Goal: Transaction & Acquisition: Purchase product/service

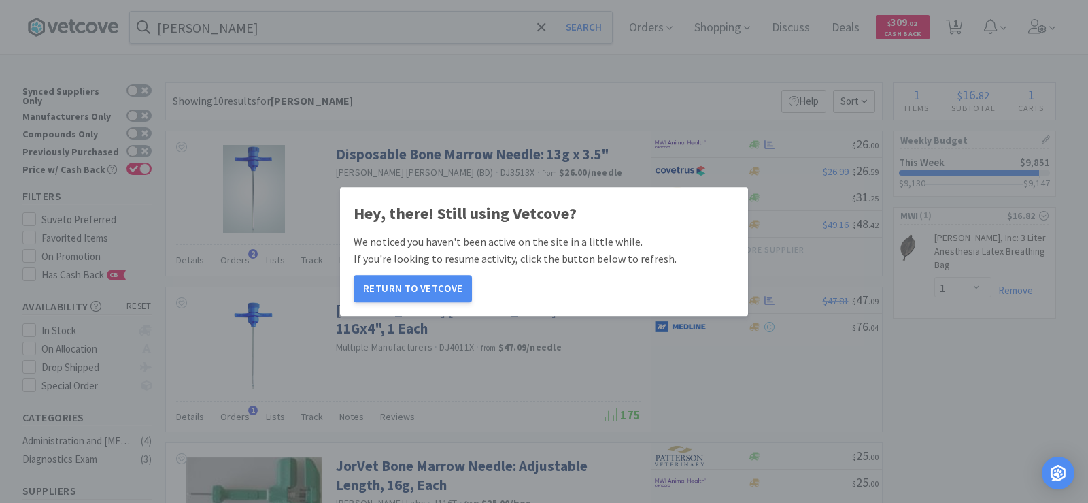
select select "1"
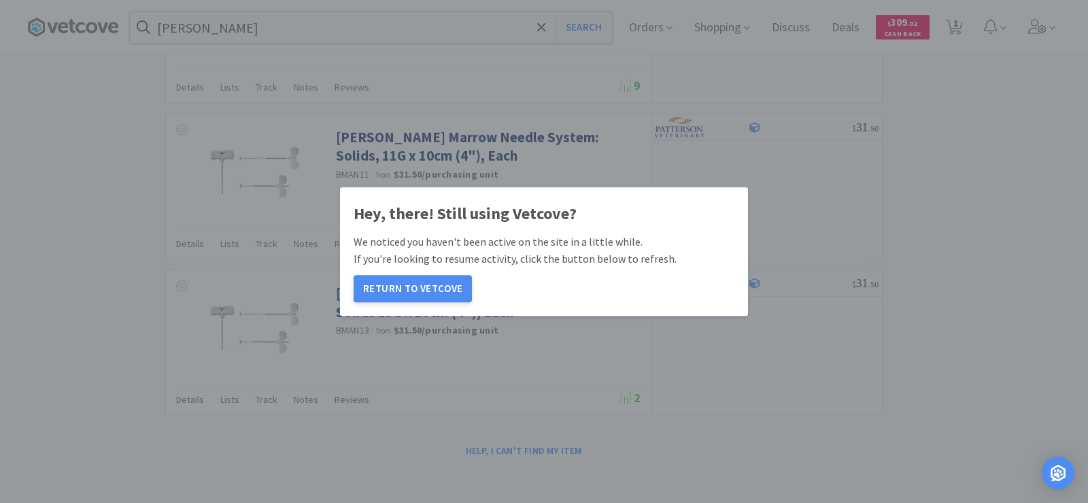
click at [424, 286] on button "Return to Vetcove" at bounding box center [413, 288] width 118 height 27
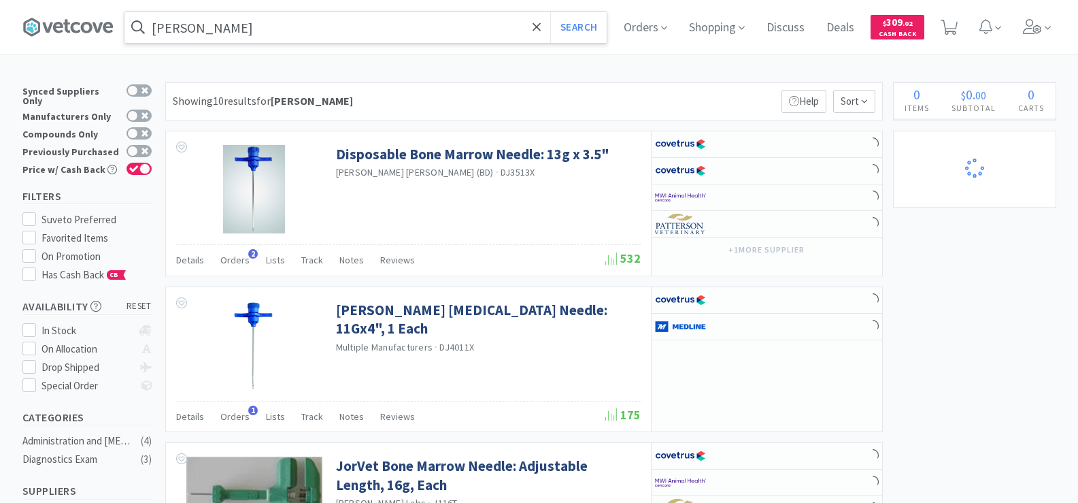
scroll to position [1339, 0]
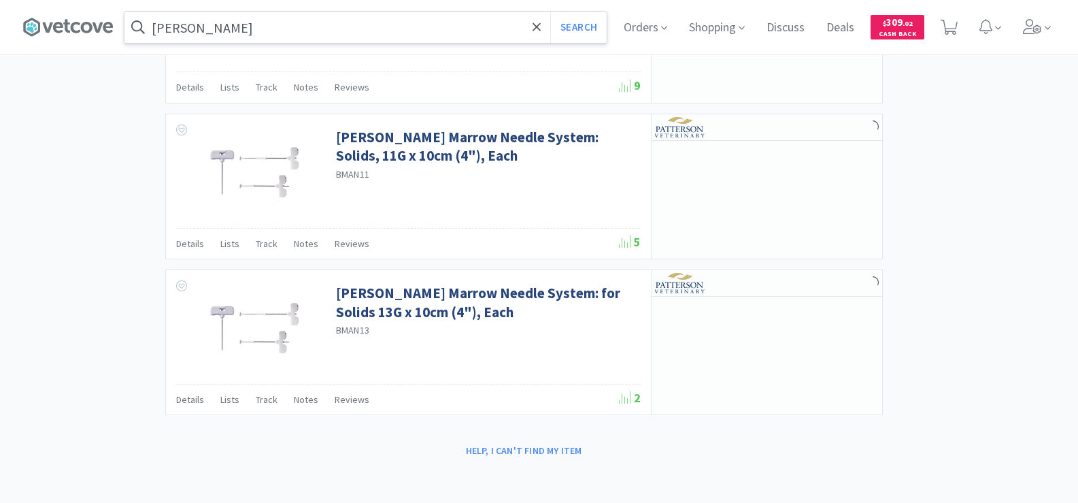
click at [283, 31] on input "[PERSON_NAME]" at bounding box center [365, 27] width 482 height 31
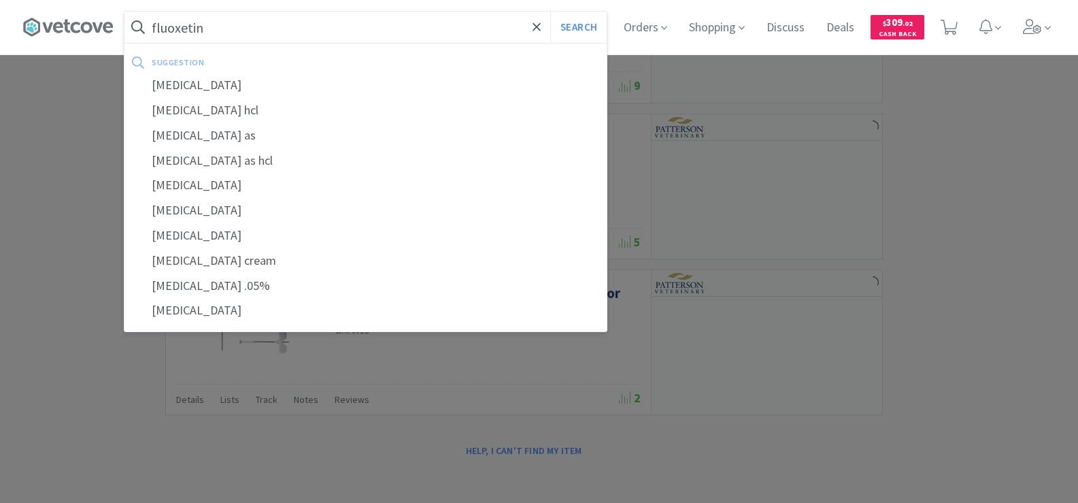
type input "fluoxetine"
select select "1"
type input "fluoxetine"
click at [550, 12] on button "Search" at bounding box center [578, 27] width 56 height 31
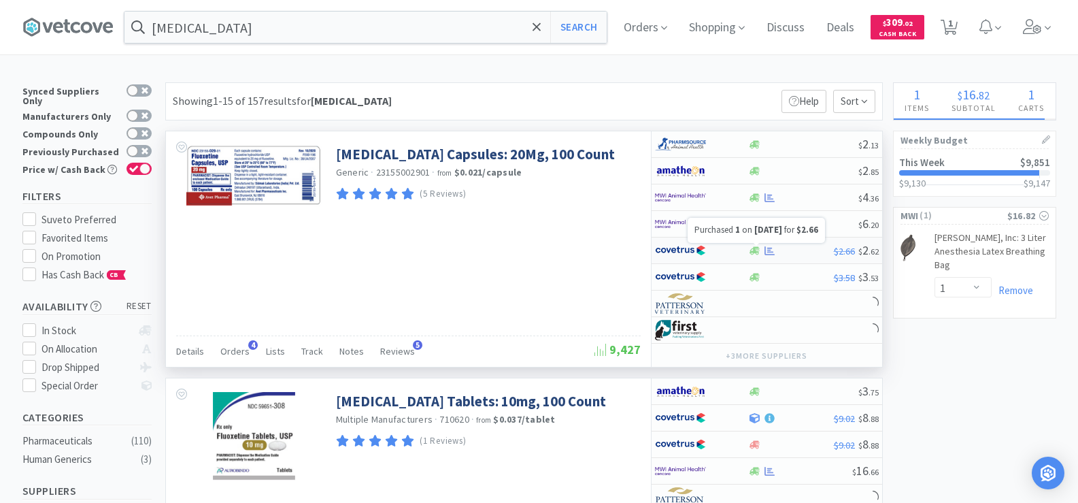
click at [767, 254] on icon at bounding box center [770, 250] width 10 height 9
select select "1"
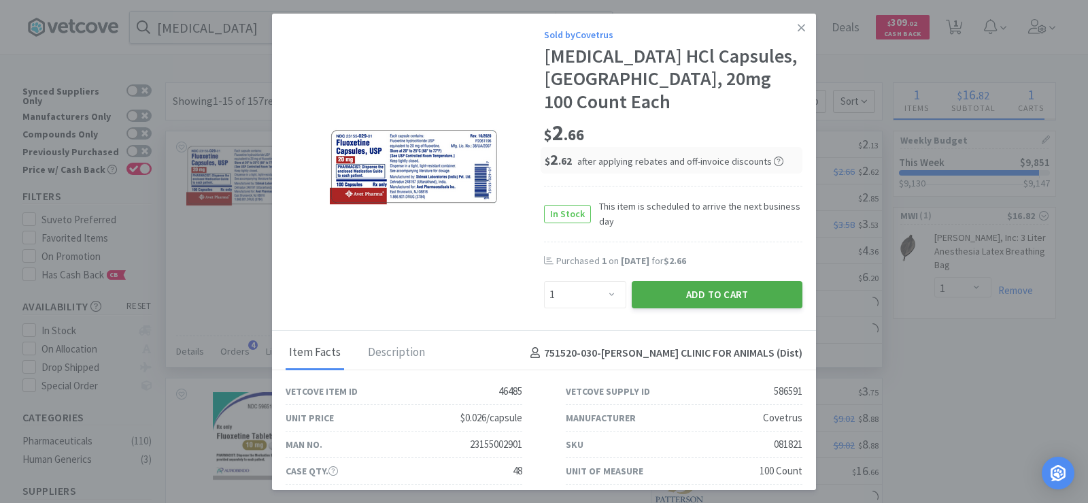
click at [721, 281] on button "Add to Cart" at bounding box center [717, 294] width 171 height 27
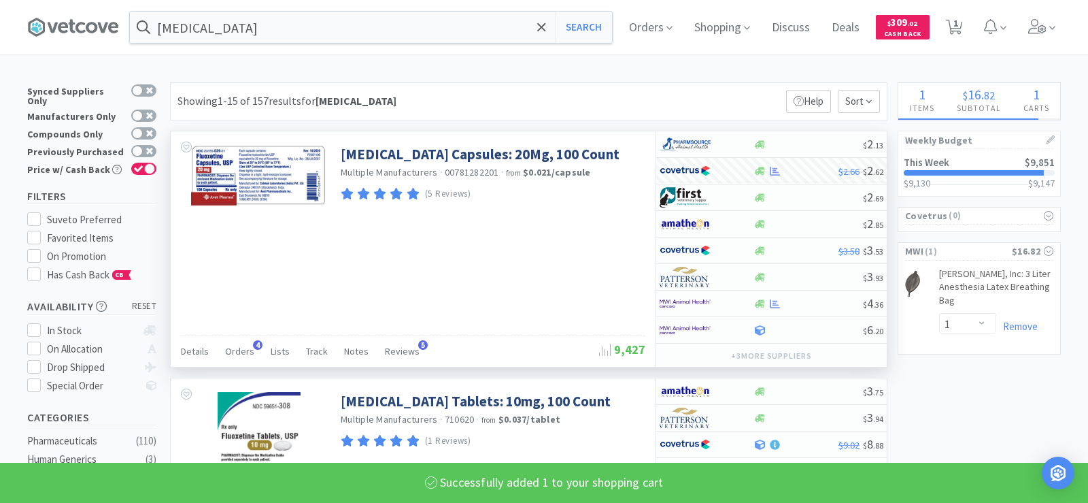
select select "1"
